Goal: Information Seeking & Learning: Learn about a topic

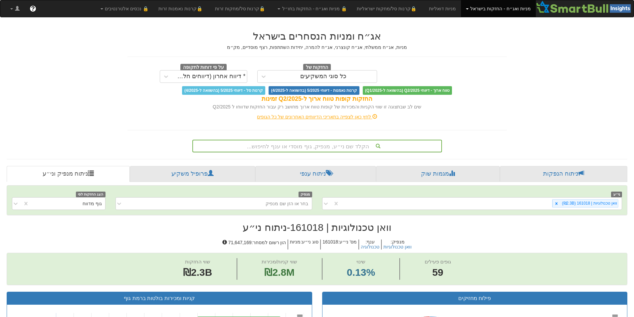
scroll to position [1, 0]
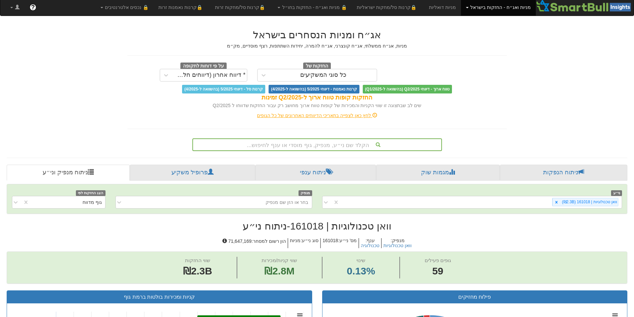
click at [321, 143] on div "הקלד שם ני״ע, מנפיק, גוף מוסדי או ענף לחיפוש..." at bounding box center [317, 144] width 248 height 11
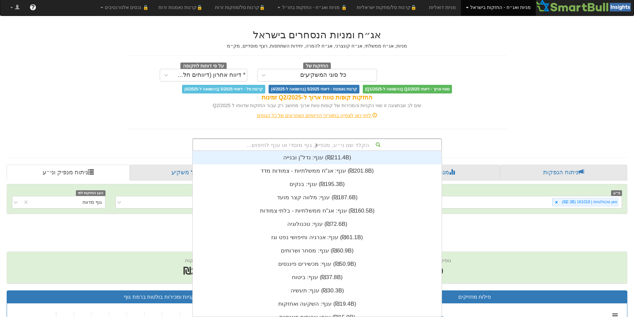
scroll to position [160, 0]
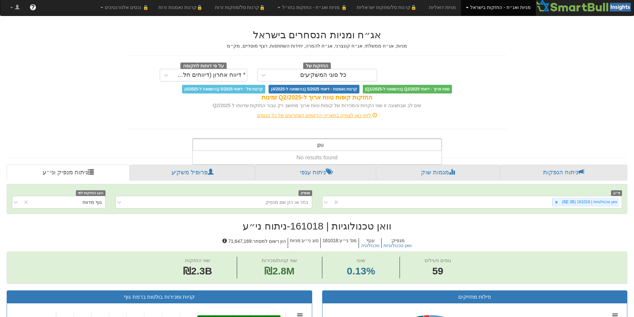
type input "p"
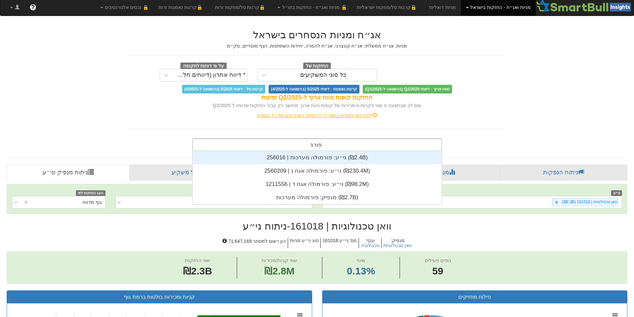
scroll to position [53, 0]
type input "פורמול"
click at [323, 159] on div "ני״ע: ‏פורמולה מערכות | 256016 ‎(₪2.4B)‎" at bounding box center [317, 157] width 249 height 13
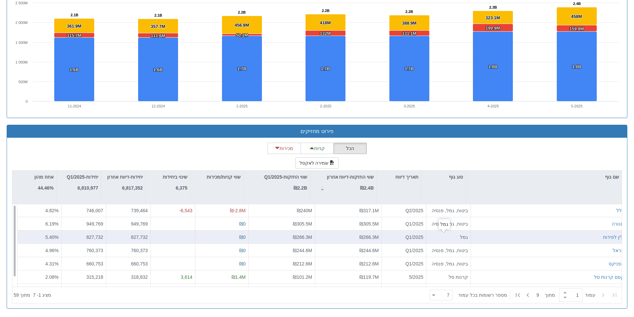
scroll to position [11, 0]
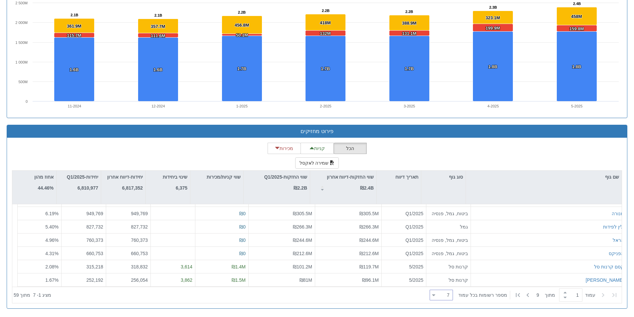
click at [447, 297] on div "7 7" at bounding box center [443, 295] width 17 height 9
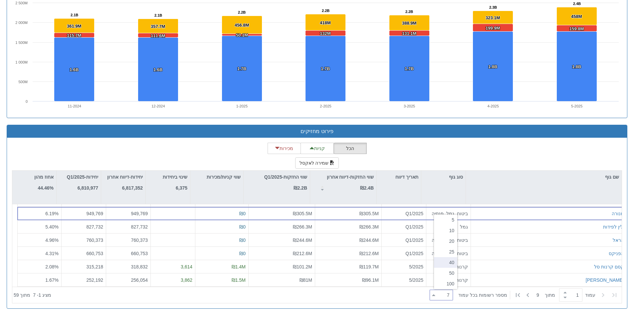
click at [448, 262] on div "40" at bounding box center [445, 262] width 23 height 11
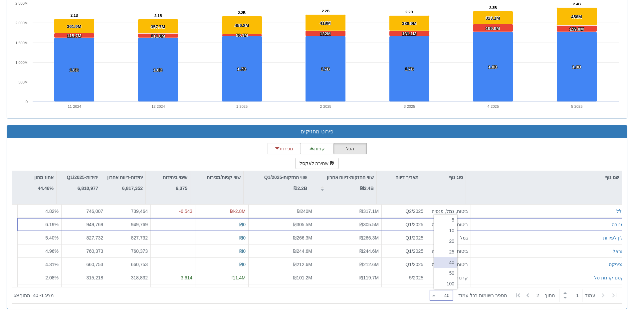
scroll to position [494, 0]
click at [453, 275] on div "50" at bounding box center [445, 273] width 23 height 11
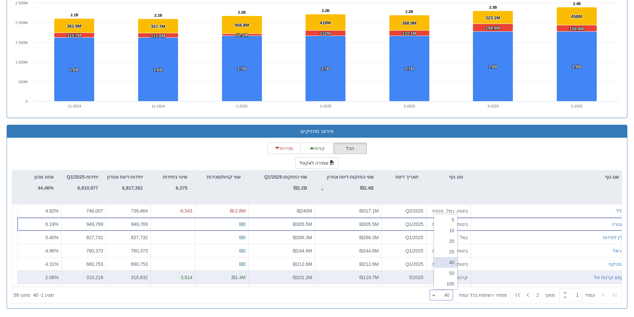
type input "50"
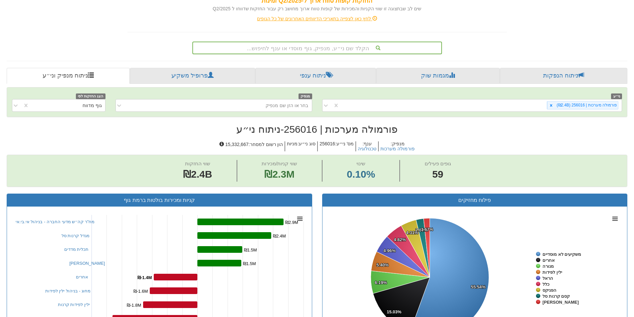
scroll to position [28, 0]
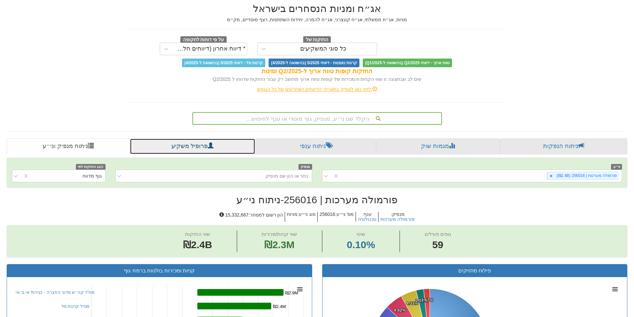
click at [196, 144] on link "פרופיל משקיע" at bounding box center [192, 146] width 125 height 16
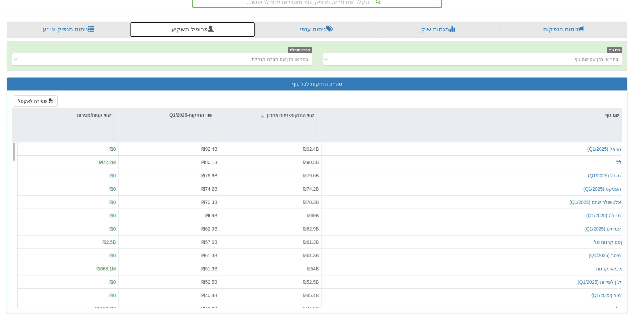
scroll to position [149, 0]
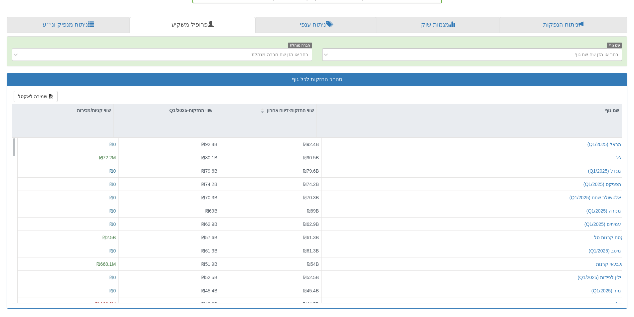
click at [569, 51] on div "בחר או הזן שם שם גוף" at bounding box center [477, 54] width 289 height 11
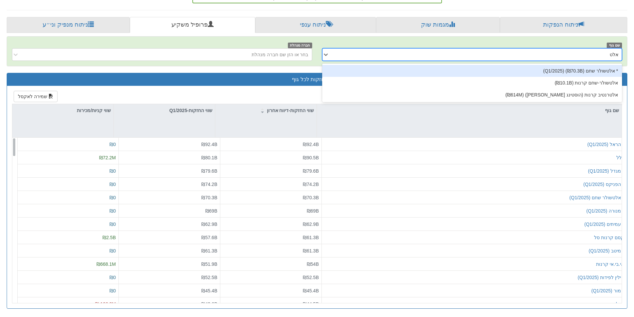
type input "[PERSON_NAME]"
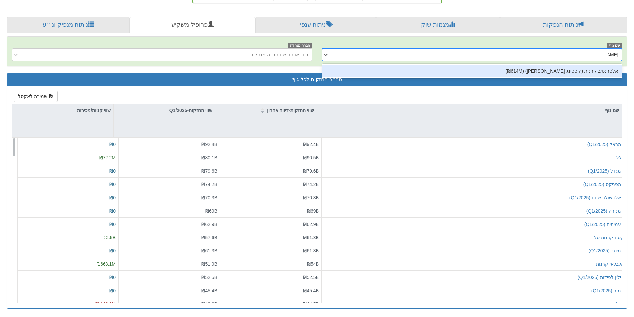
click at [572, 70] on div "אלטרנטיב קרנות (הוסטינג [PERSON_NAME]) (₪614M)" at bounding box center [472, 71] width 300 height 12
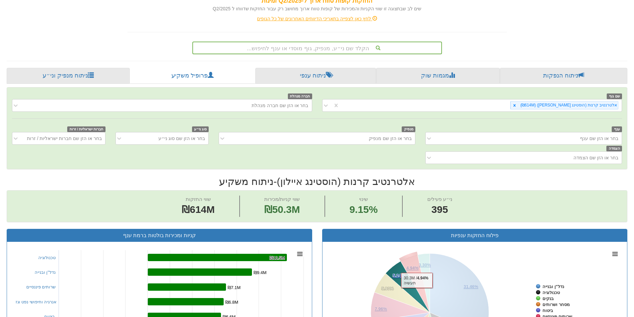
scroll to position [33, 0]
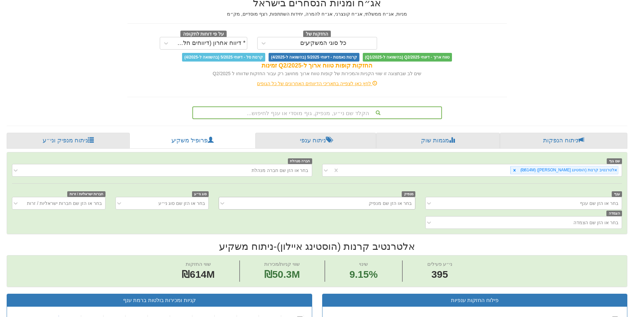
click at [326, 207] on div "בחר או הזן שם מנפיק" at bounding box center [322, 203] width 186 height 11
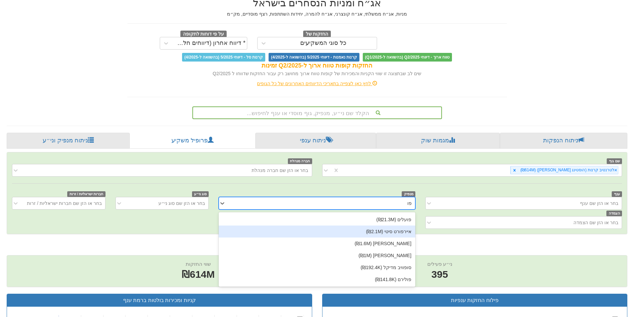
type input "פ"
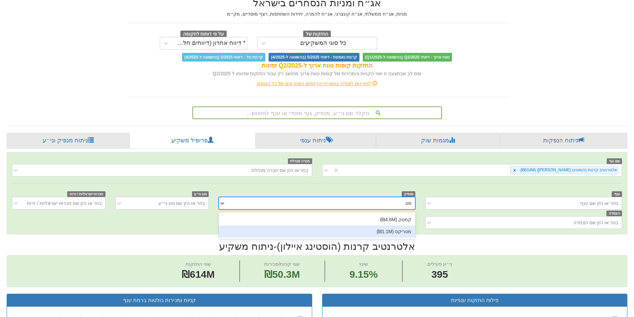
type input "מ"
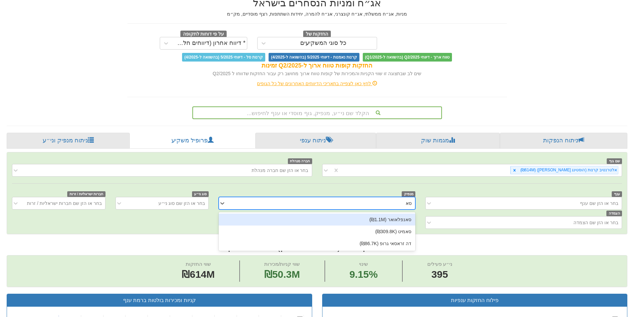
type input "ס"
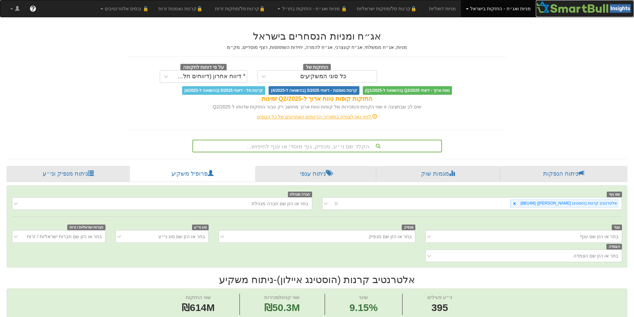
click at [555, 7] on img at bounding box center [585, 6] width 98 height 13
